Goal: Information Seeking & Learning: Learn about a topic

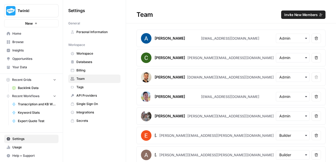
scroll to position [256, 0]
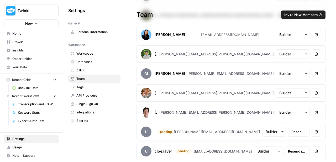
click at [32, 49] on span "Insights" at bounding box center [34, 50] width 44 height 5
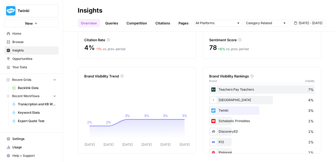
click at [159, 21] on link "Citations" at bounding box center [162, 23] width 21 height 8
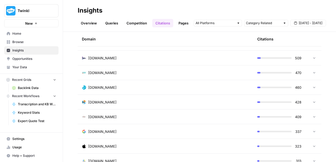
scroll to position [240, 0]
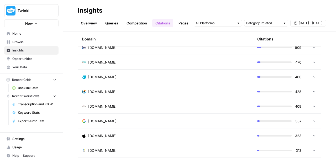
click at [314, 123] on td at bounding box center [314, 121] width 16 height 14
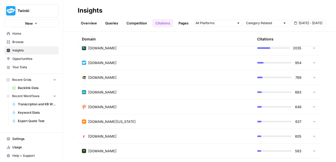
scroll to position [85, 0]
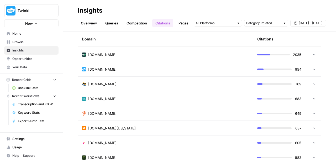
click at [313, 70] on icon at bounding box center [315, 69] width 4 height 4
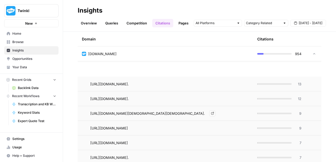
click at [214, 113] on icon "Go to page https://www.twinkl.com/resources/parents-ages-7-8-year-3/english-y3-…" at bounding box center [212, 113] width 3 height 3
click at [181, 22] on link "Pages" at bounding box center [183, 23] width 16 height 8
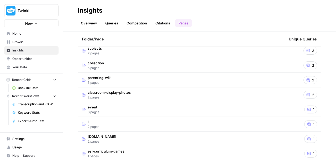
scroll to position [133, 0]
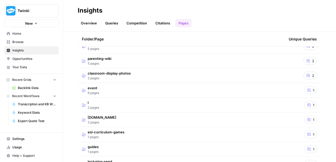
click at [125, 121] on td "[DOMAIN_NAME] 2 pages" at bounding box center [181, 119] width 207 height 14
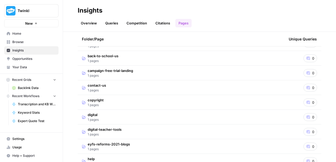
scroll to position [503, 0]
click at [125, 103] on td "copyright 1 pages" at bounding box center [181, 103] width 207 height 14
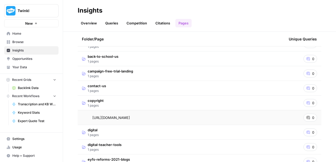
click at [308, 119] on icon at bounding box center [309, 118] width 4 height 4
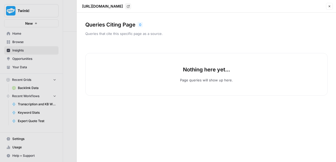
click at [330, 7] on icon "button" at bounding box center [329, 6] width 3 height 3
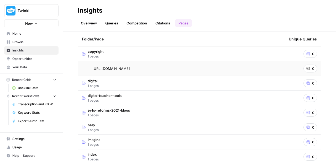
scroll to position [615, 0]
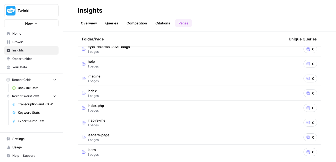
click at [159, 106] on td "index.php 1 pages" at bounding box center [181, 108] width 207 height 14
click at [139, 122] on icon "Go to page https://www.twinkl.com/index.php/about-us" at bounding box center [137, 122] width 3 height 3
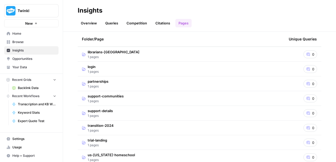
scroll to position [812, 0]
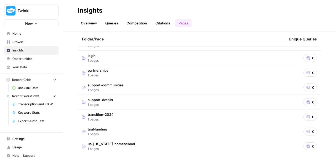
click at [196, 88] on td "support-communities 1 pages" at bounding box center [181, 87] width 207 height 14
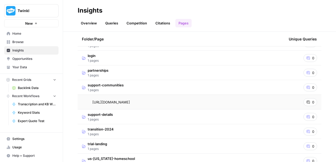
click at [177, 125] on td "transition-2024 1 pages" at bounding box center [181, 131] width 207 height 14
click at [176, 118] on td "support-details 1 pages" at bounding box center [181, 117] width 207 height 14
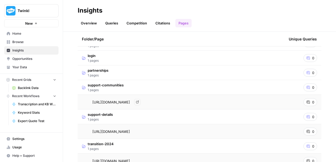
click at [141, 100] on link "Go to page" at bounding box center [137, 102] width 6 height 6
click at [139, 131] on icon "Go to page https://www.twinkl.com/support-details" at bounding box center [137, 131] width 3 height 3
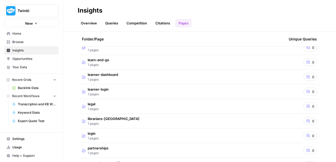
scroll to position [728, 0]
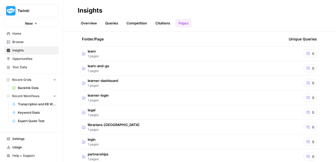
click at [28, 58] on span "Opportunities" at bounding box center [34, 58] width 44 height 5
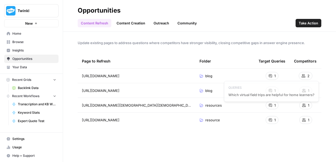
click at [274, 75] on div "1" at bounding box center [272, 76] width 13 height 8
click at [184, 75] on div "[URL][DOMAIN_NAME] Go to page" at bounding box center [136, 76] width 109 height 6
click at [130, 77] on link "Go to page" at bounding box center [127, 76] width 6 height 6
